Goal: Task Accomplishment & Management: Complete application form

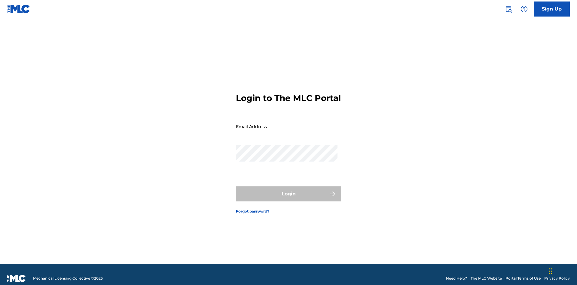
scroll to position [8, 0]
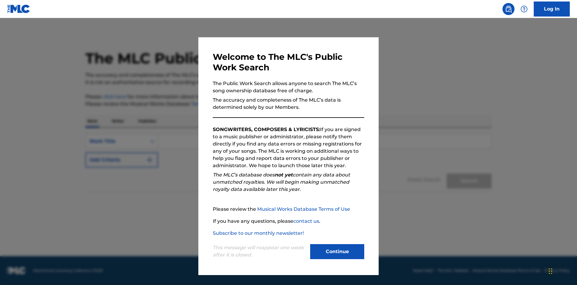
click at [337, 252] on button "Continue" at bounding box center [337, 251] width 54 height 15
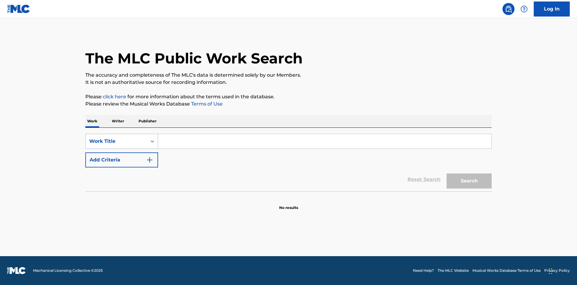
click at [116, 141] on div "Work Title" at bounding box center [116, 141] width 54 height 7
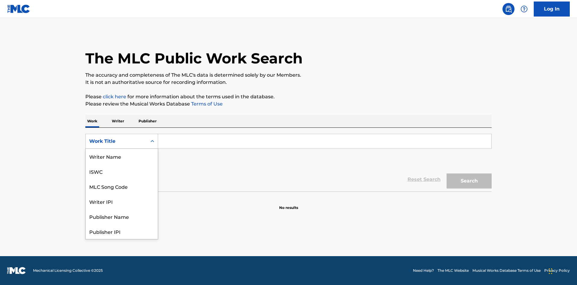
scroll to position [30, 0]
click at [122, 156] on div "MLC Song Code" at bounding box center [122, 156] width 72 height 15
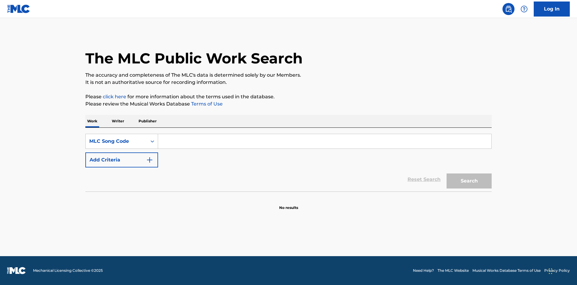
click at [325, 141] on input "Search Form" at bounding box center [324, 141] width 333 height 14
type input "MV82XX"
click at [469, 181] on button "Search" at bounding box center [469, 180] width 45 height 15
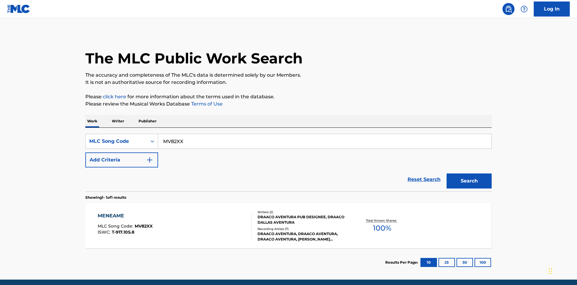
click at [289, 210] on div "Writers ( 2 ) DRAACO AVENTURA PUB DESIGNEE, DRAACO DALLAS AVENTURA Recording Ar…" at bounding box center [300, 226] width 97 height 32
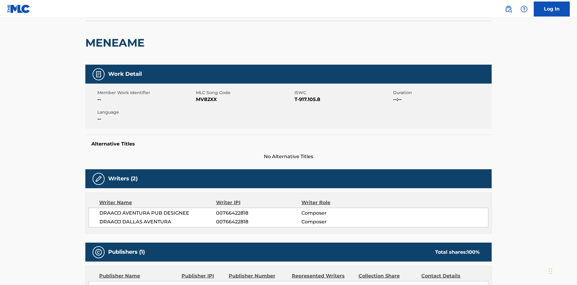
click at [464, 13] on button "Copy work link" at bounding box center [463, 5] width 57 height 15
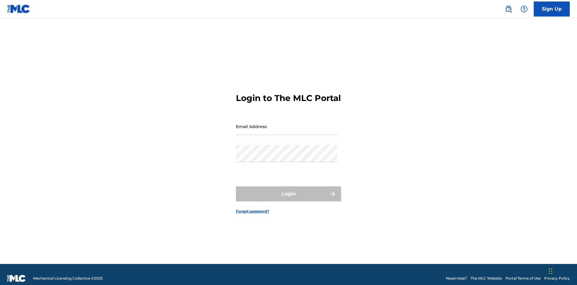
click at [287, 124] on input "Email Address" at bounding box center [287, 126] width 102 height 17
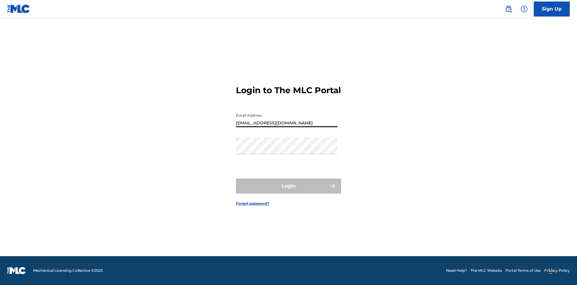
type input "Duke.McTesterson@gmail.com"
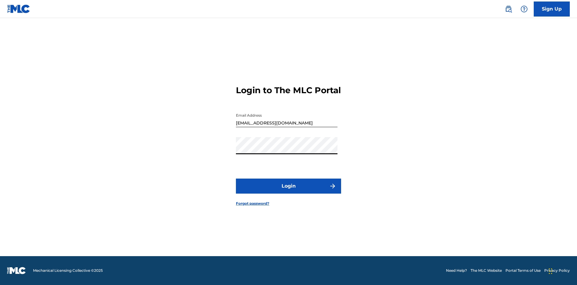
click at [289, 191] on button "Login" at bounding box center [288, 186] width 105 height 15
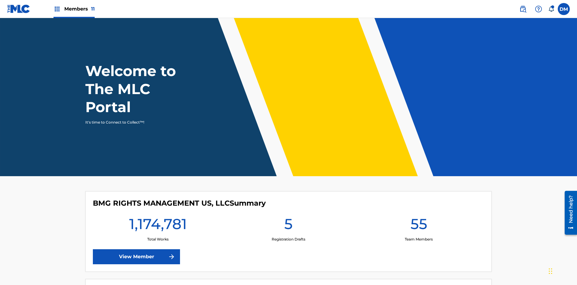
scroll to position [26, 0]
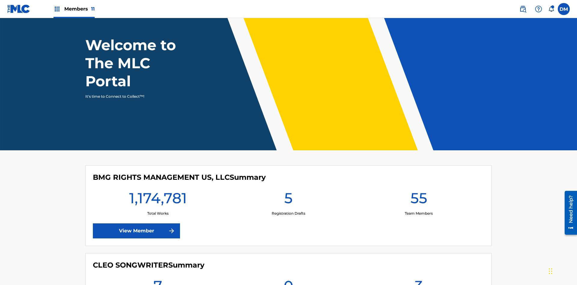
click at [74, 9] on span "Members 11" at bounding box center [79, 8] width 30 height 7
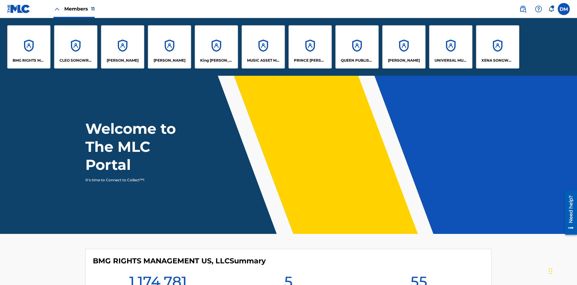
click at [216, 60] on p "King McTesterson" at bounding box center [216, 60] width 33 height 5
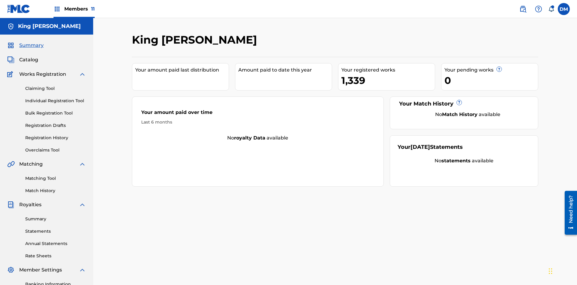
click at [56, 98] on link "Individual Registration Tool" at bounding box center [55, 101] width 61 height 6
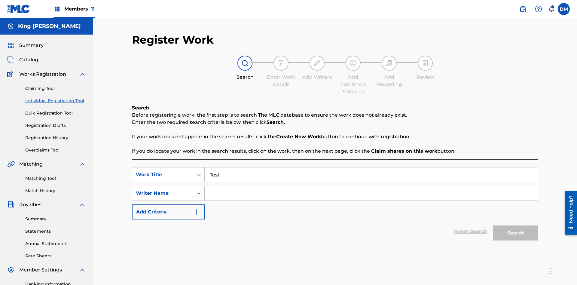
type input "Test"
click at [371, 186] on input "Search Form" at bounding box center [371, 193] width 333 height 14
type input "Test"
click at [516, 226] on button "Search" at bounding box center [515, 233] width 45 height 15
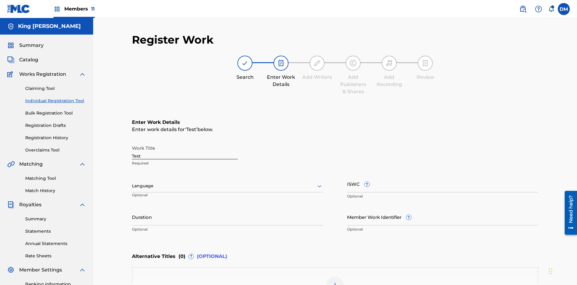
click at [185, 142] on input "Test" at bounding box center [185, 150] width 106 height 17
paste input "https://qa-portal.themlc-test.com/catalog/work/817070259"
type input "https://qa-portal.themlc-test.com/catalog/work/817070259"
click at [564, 9] on label at bounding box center [564, 9] width 12 height 12
click at [564, 9] on input "DM Duke McTesterson duke.mctesterson@gmail.com Notification Preferences Profile…" at bounding box center [564, 9] width 0 height 0
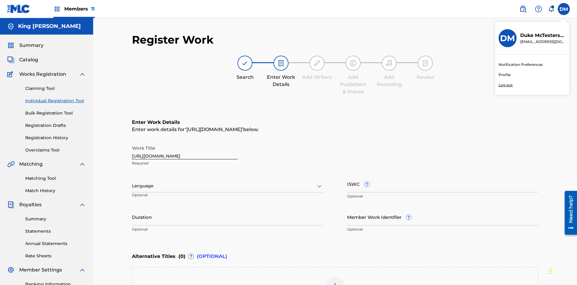
click at [506, 85] on p "Log out" at bounding box center [506, 84] width 14 height 5
click at [564, 9] on input "DM Duke McTesterson duke.mctesterson@gmail.com Notification Preferences Profile…" at bounding box center [564, 9] width 0 height 0
